Goal: Information Seeking & Learning: Learn about a topic

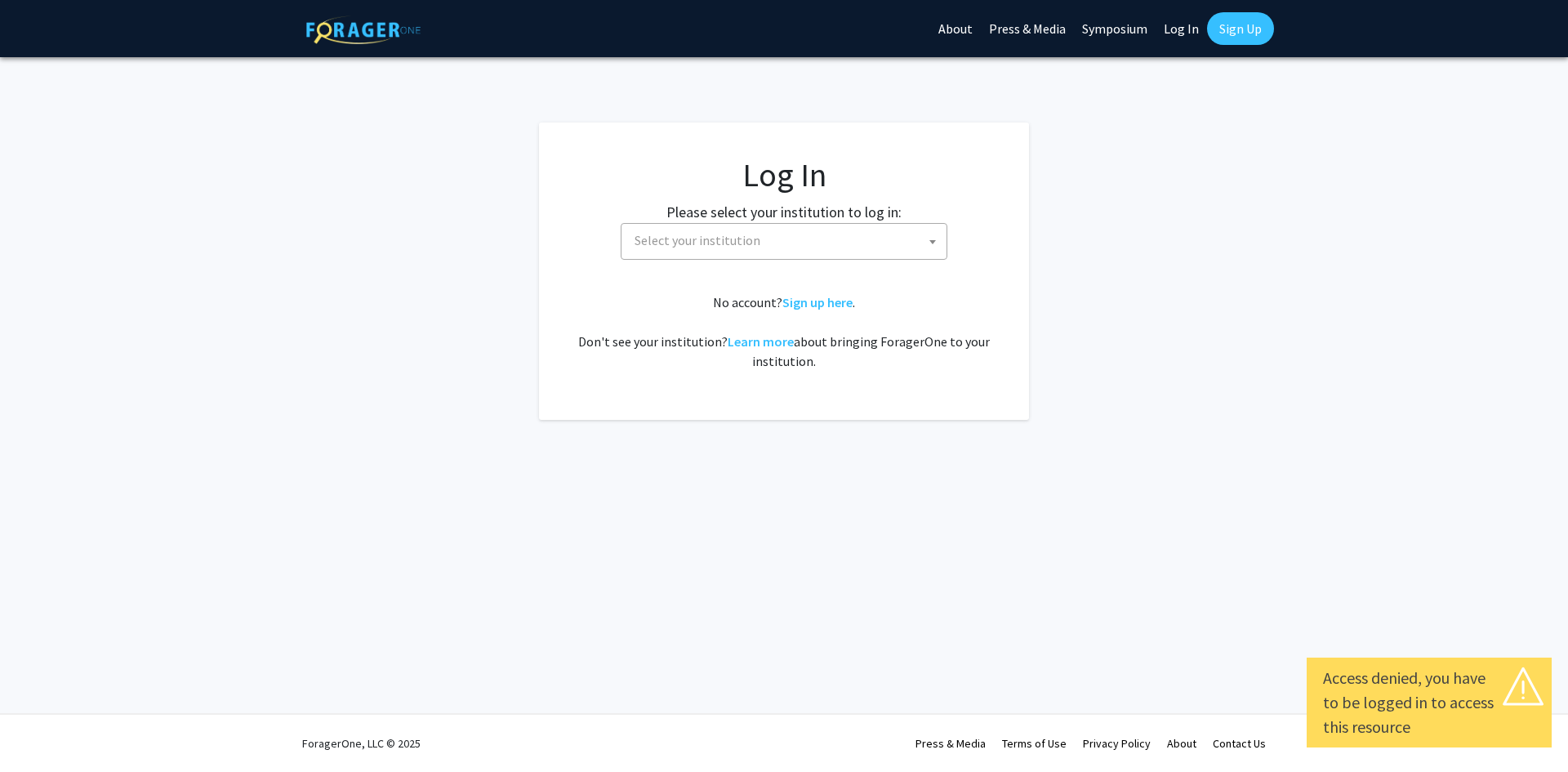
select select
click at [712, 251] on span "Select your institution" at bounding box center [787, 240] width 318 height 34
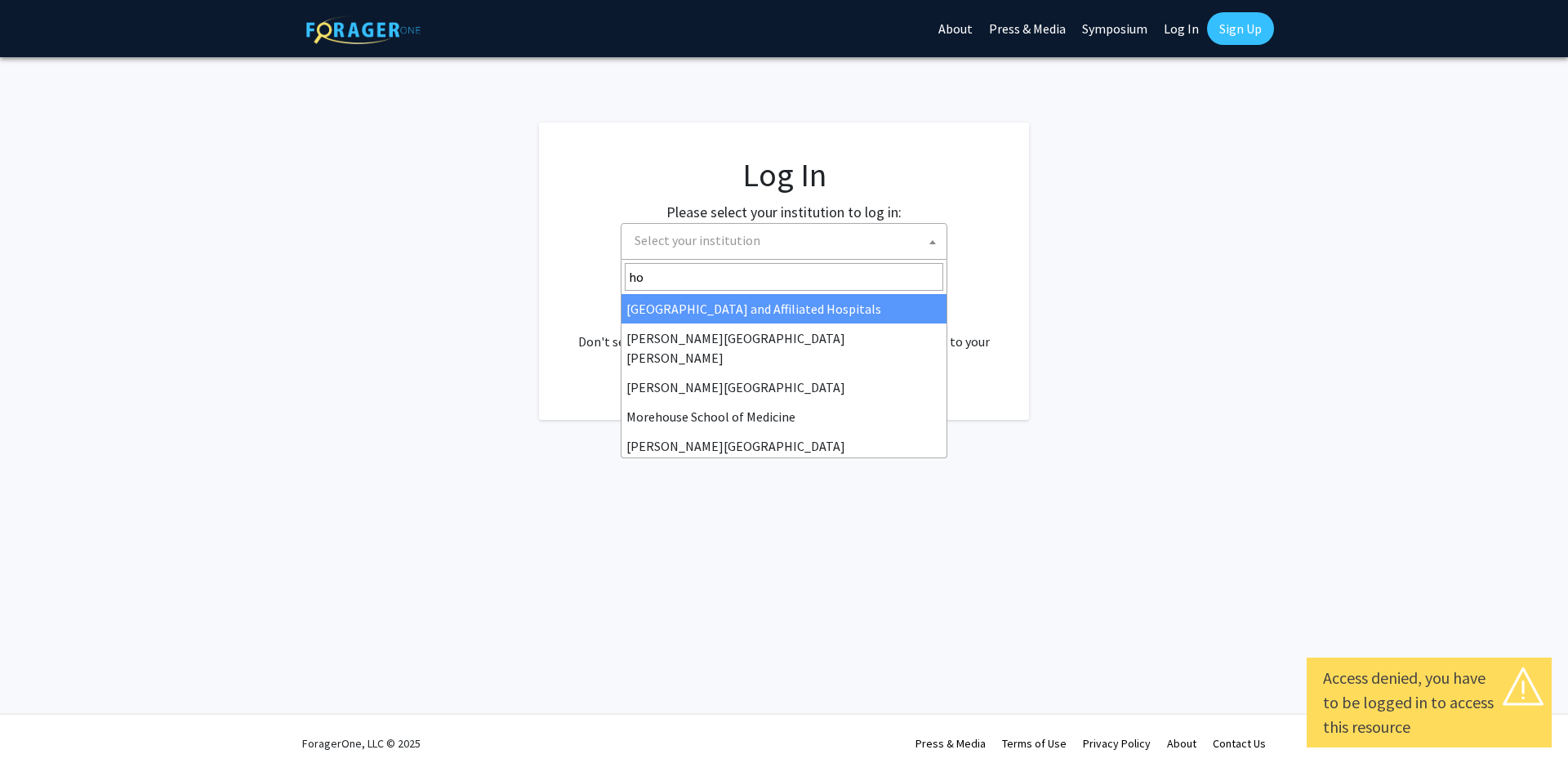
type input "hop"
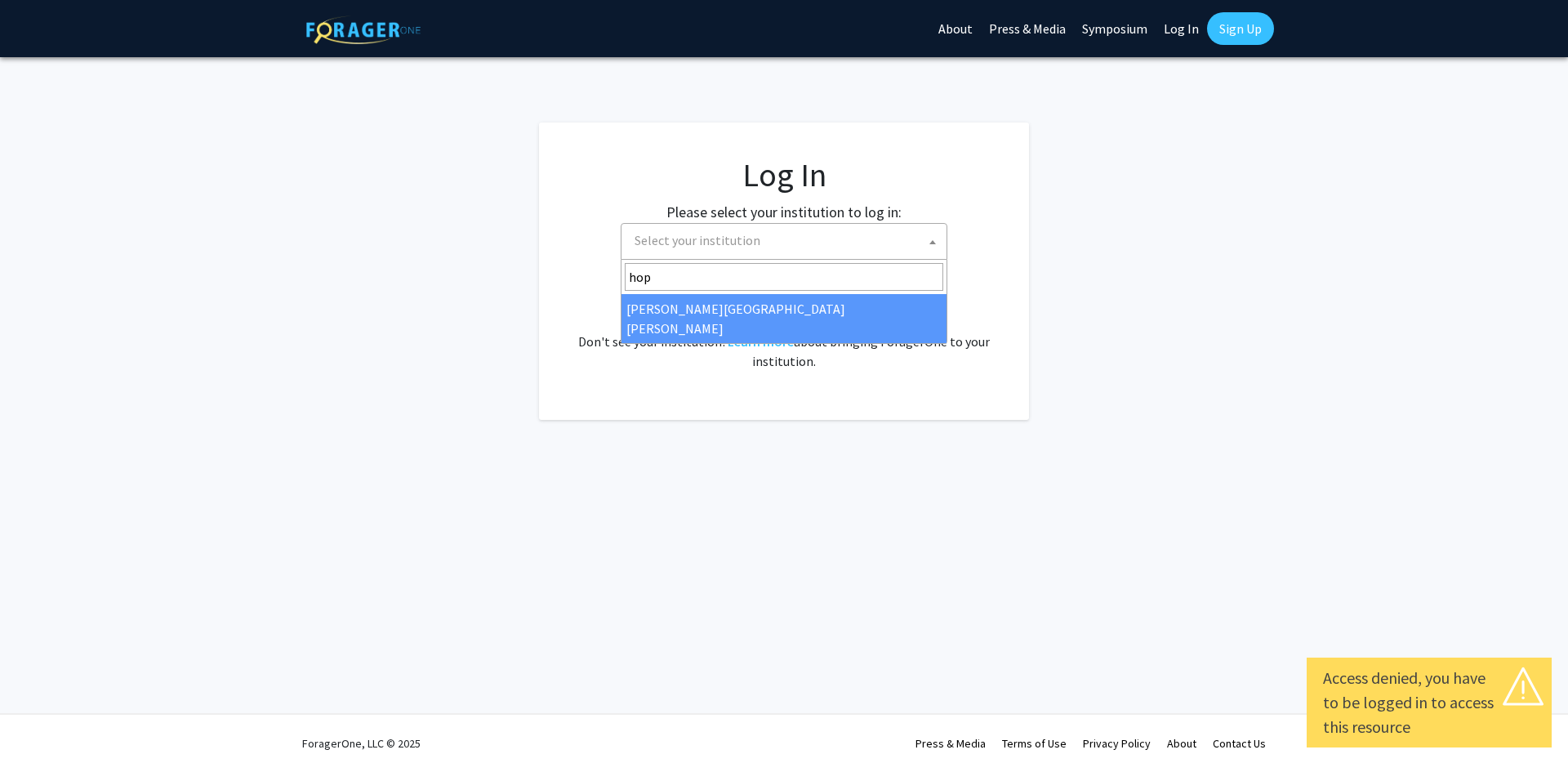
select select "1"
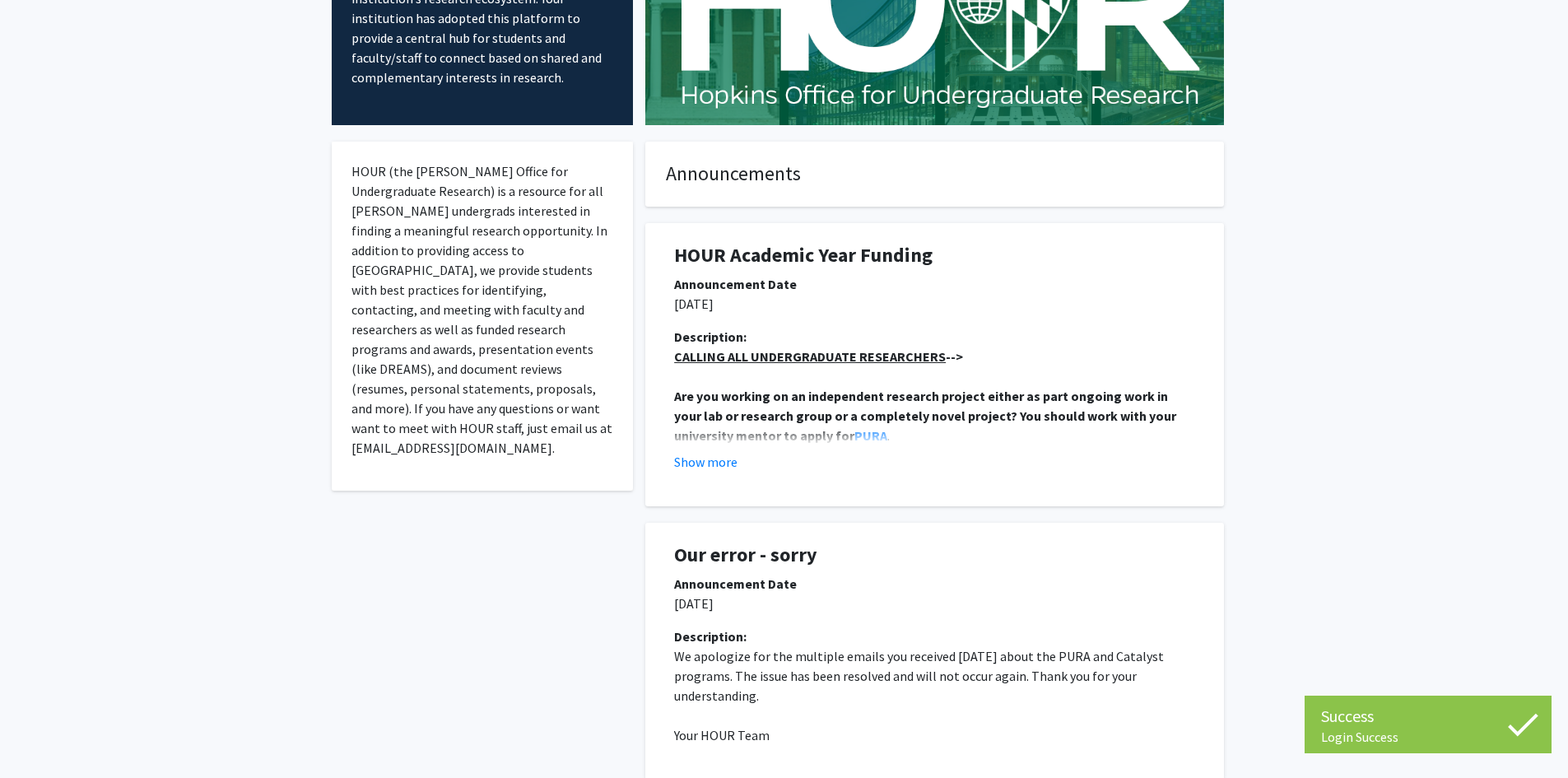
scroll to position [330, 0]
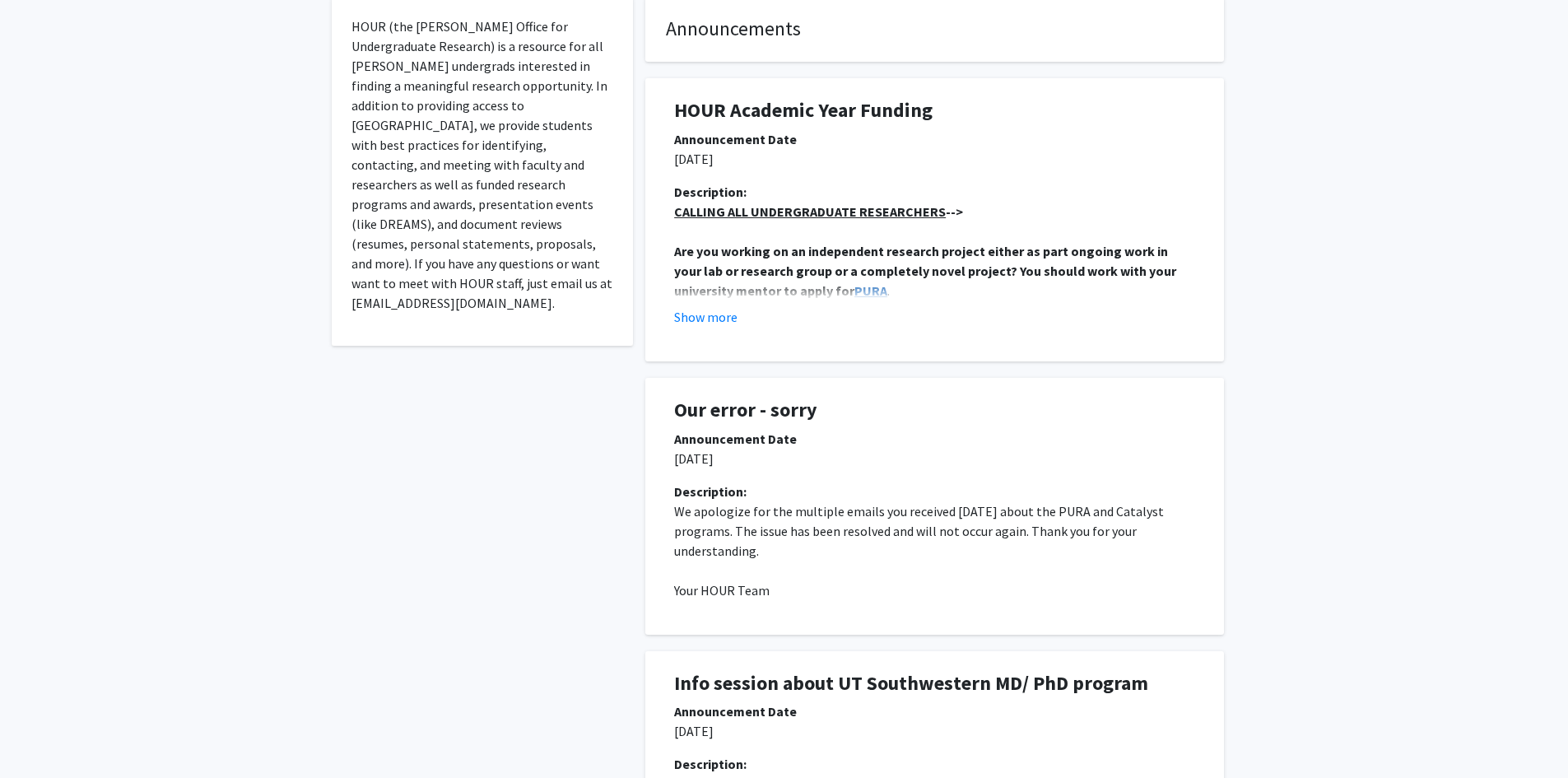
click at [854, 292] on strong "PURA" at bounding box center [870, 290] width 33 height 16
click at [694, 320] on button "Show more" at bounding box center [706, 317] width 64 height 19
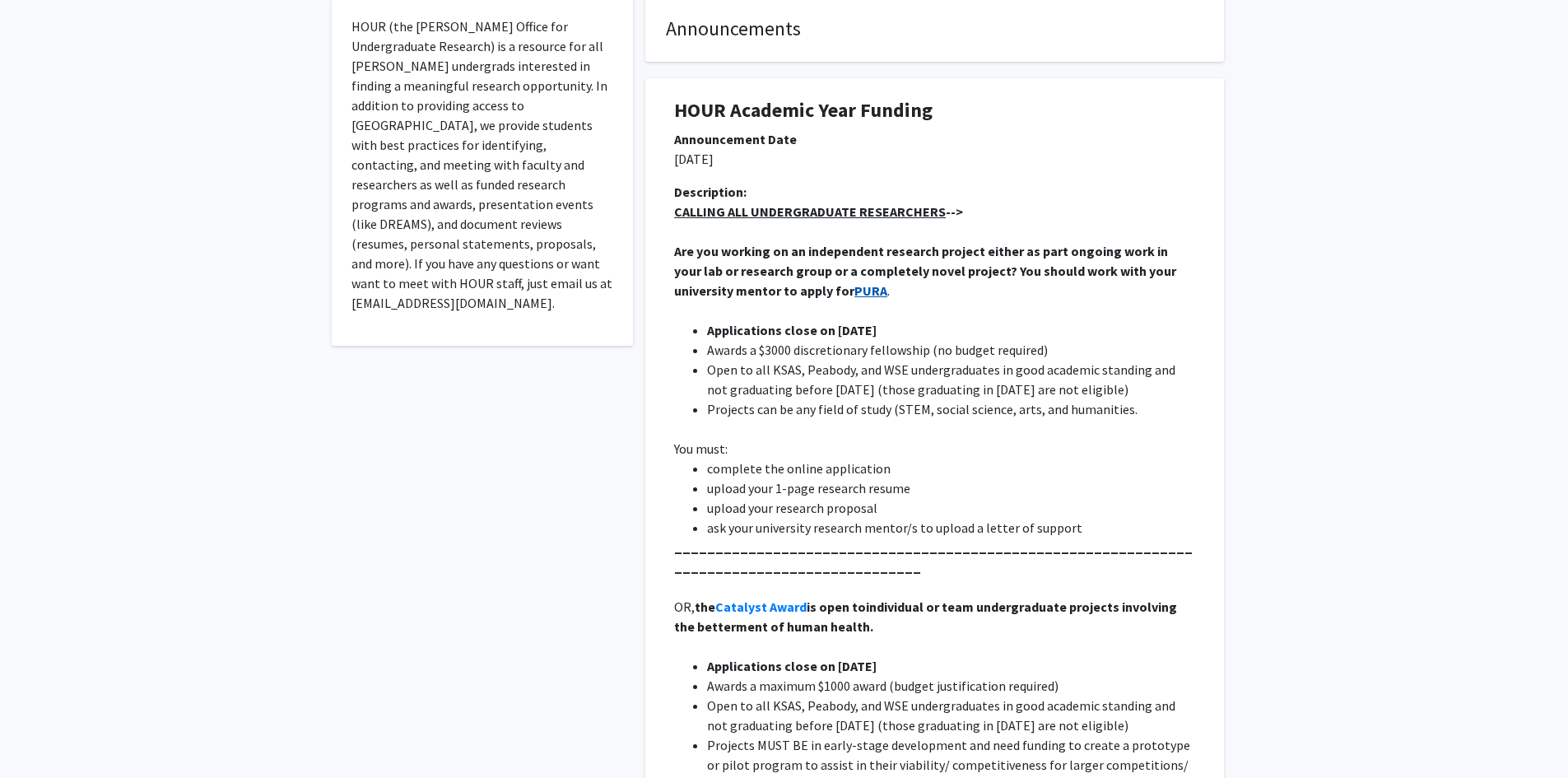
click at [854, 292] on strong "PURA" at bounding box center [870, 290] width 33 height 16
